Goal: Check status

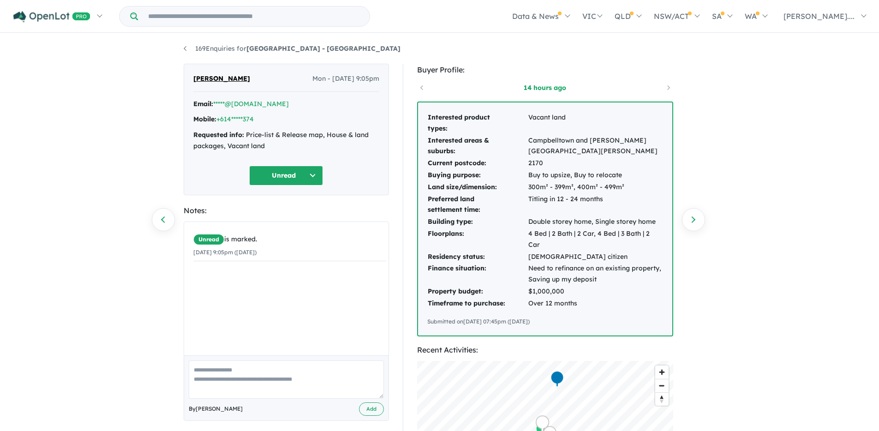
click at [450, 143] on td "Interested areas & suburbs:" at bounding box center [477, 146] width 101 height 23
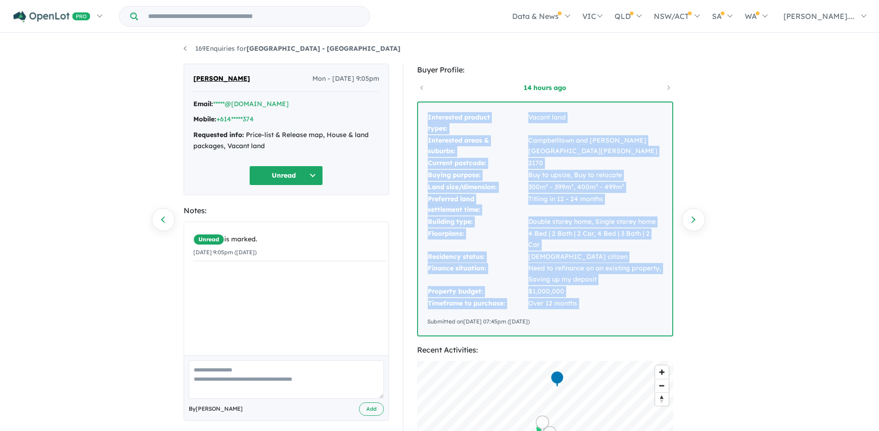
drag, startPoint x: 427, startPoint y: 116, endPoint x: 580, endPoint y: 300, distance: 239.4
click at [580, 300] on div "Interested product types: Vacant land Interested areas & suburbs: [GEOGRAPHIC_D…" at bounding box center [545, 218] width 254 height 233
copy tbody "Interested product types: Vacant land Interested areas & suburbs: [GEOGRAPHIC_D…"
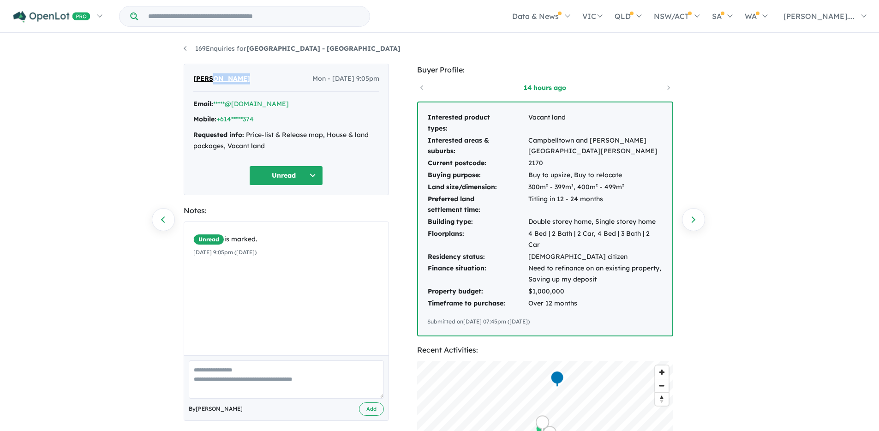
drag, startPoint x: 248, startPoint y: 79, endPoint x: 213, endPoint y: 81, distance: 35.6
click at [213, 81] on div "[PERSON_NAME] Mon - [DATE] 9:05pm" at bounding box center [286, 82] width 186 height 18
copy span "[PERSON_NAME]"
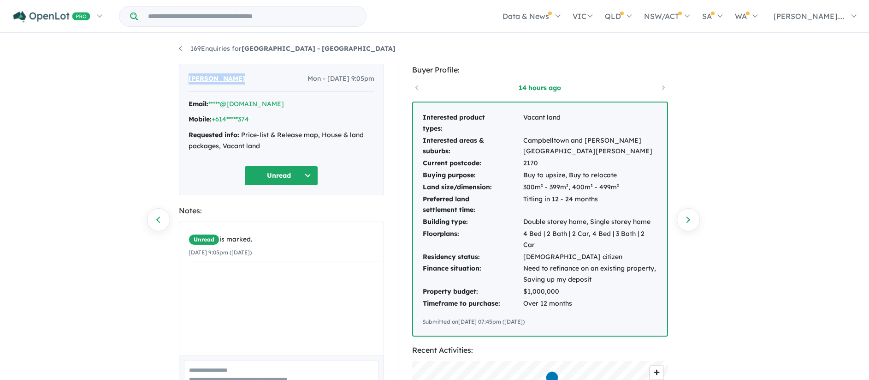
drag, startPoint x: 187, startPoint y: 78, endPoint x: 242, endPoint y: 82, distance: 55.0
click at [242, 82] on div "[PERSON_NAME] Mon - [DATE] 9:05pm Email: *****@[DOMAIN_NAME] Mobile: +614*****3…" at bounding box center [281, 129] width 205 height 131
copy span "[PERSON_NAME]"
drag, startPoint x: 240, startPoint y: 135, endPoint x: 266, endPoint y: 143, distance: 27.0
click at [266, 143] on div "Requested info: Price-list & Release map, House & land packages, Vacant land" at bounding box center [282, 141] width 186 height 22
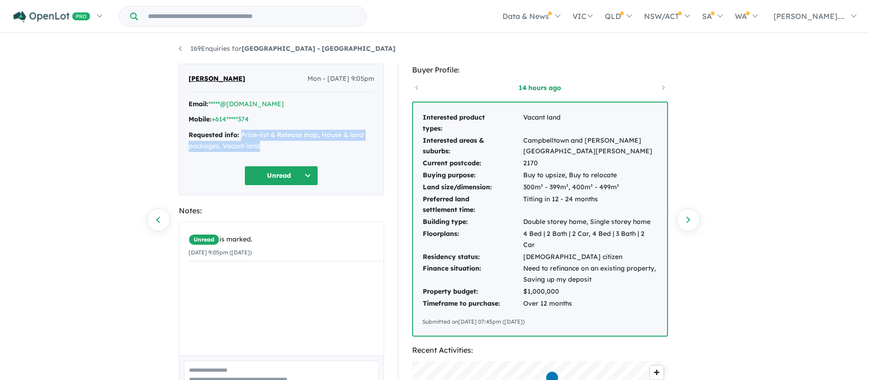
copy div "Price-list & Release map, House & land packages, Vacant land"
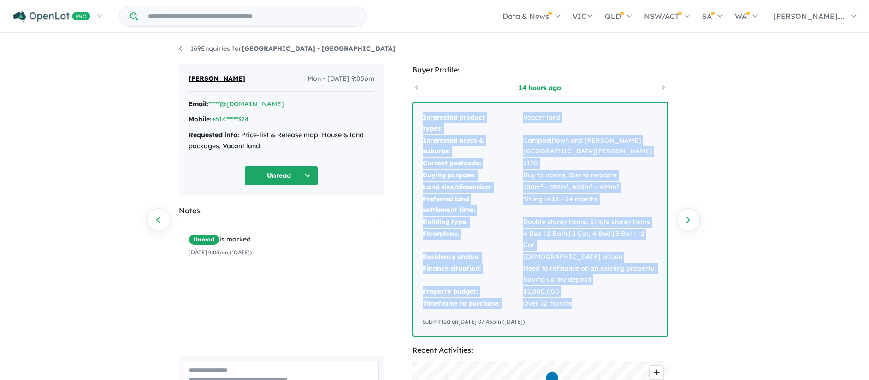
drag, startPoint x: 423, startPoint y: 116, endPoint x: 571, endPoint y: 290, distance: 228.6
click at [571, 290] on tbody "Interested product types: Vacant land Interested areas & suburbs: [GEOGRAPHIC_D…" at bounding box center [540, 211] width 236 height 198
copy tbody "Interested product types: Vacant land Interested areas & suburbs: [GEOGRAPHIC_D…"
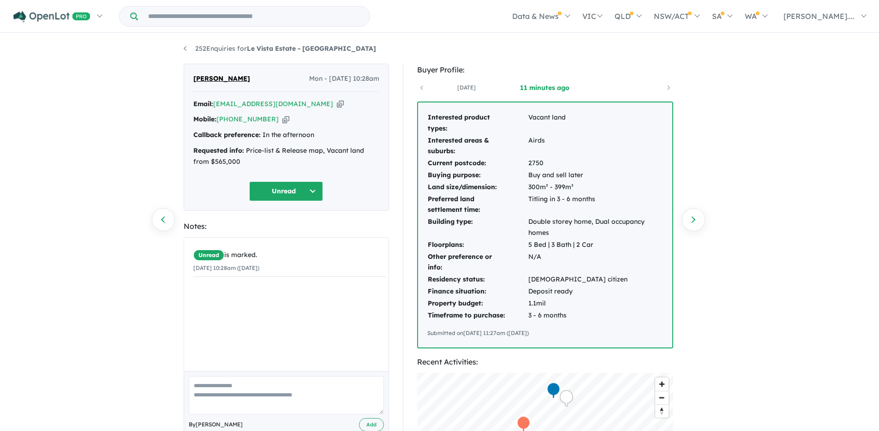
scroll to position [2, 0]
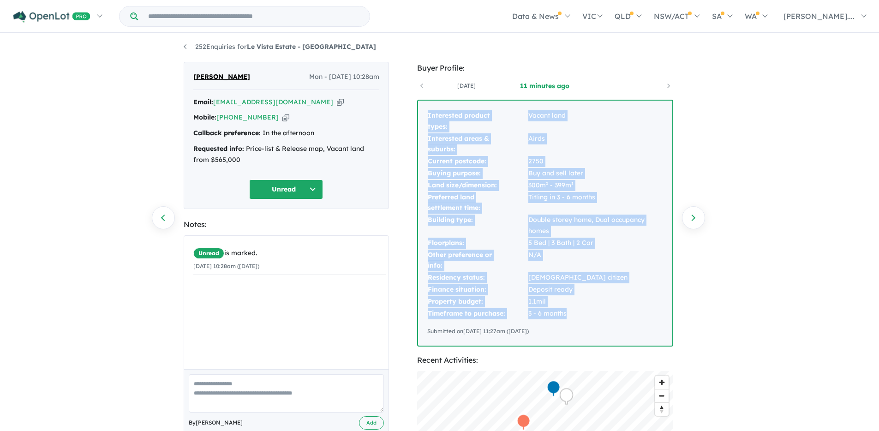
drag, startPoint x: 428, startPoint y: 115, endPoint x: 582, endPoint y: 312, distance: 249.7
click at [582, 312] on tbody "Interested product types: Vacant land Interested areas & suburbs: Airds Current…" at bounding box center [545, 214] width 236 height 209
copy tbody "Interested product types: Vacant land Interested areas & suburbs: Airds Current…"
drag, startPoint x: 457, startPoint y: 155, endPoint x: 441, endPoint y: 124, distance: 35.1
click at [457, 154] on tbody "Interested product types: Vacant land Interested areas & suburbs: Airds Current…" at bounding box center [545, 214] width 236 height 209
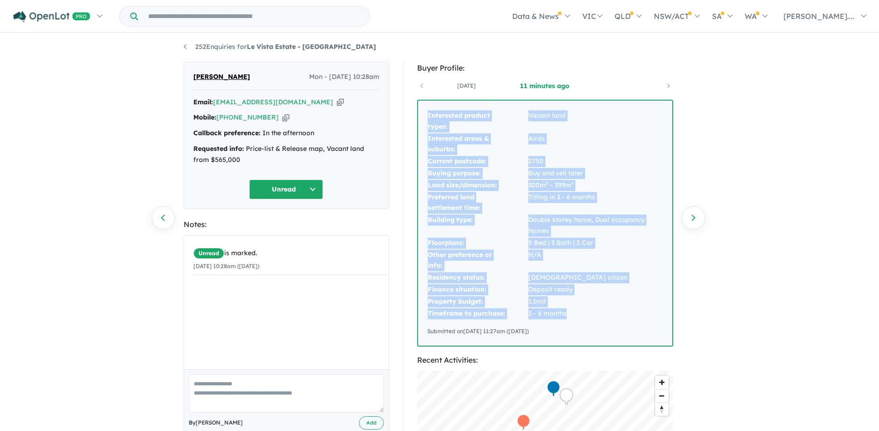
drag, startPoint x: 428, startPoint y: 115, endPoint x: 578, endPoint y: 318, distance: 252.2
click at [578, 318] on tbody "Interested product types: Vacant land Interested areas & suburbs: Airds Current…" at bounding box center [545, 214] width 236 height 209
copy tbody "Interested product types: Vacant land Interested areas & suburbs: Airds Current…"
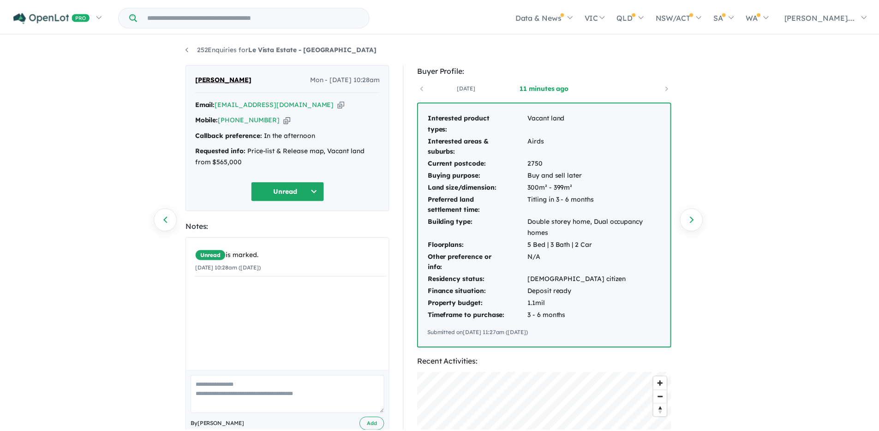
scroll to position [2, 0]
